Goal: Consume media (video, audio)

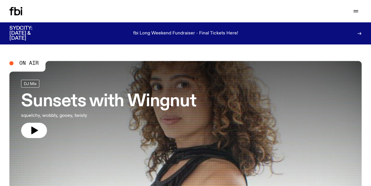
click at [0, 0] on icon "button" at bounding box center [0, 0] width 0 height 0
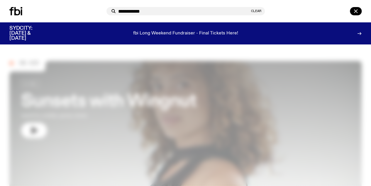
type input "**********"
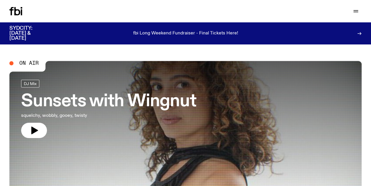
click at [0, 0] on link "Explore" at bounding box center [0, 0] width 0 height 0
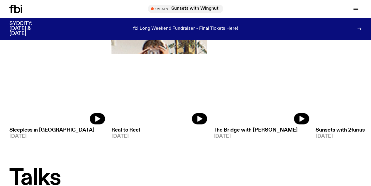
scroll to position [480, 0]
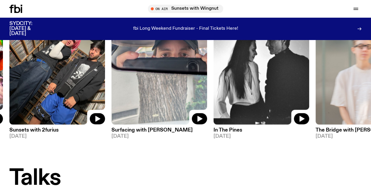
click at [246, 93] on img at bounding box center [262, 60] width 96 height 128
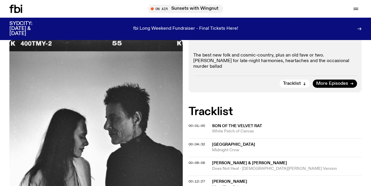
scroll to position [100, 0]
click at [191, 127] on span "00:01:00" at bounding box center [197, 125] width 16 height 5
